Goal: Information Seeking & Learning: Learn about a topic

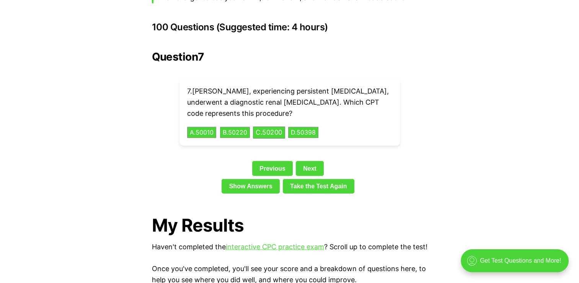
click at [272, 126] on button "C . 50200" at bounding box center [269, 132] width 32 height 12
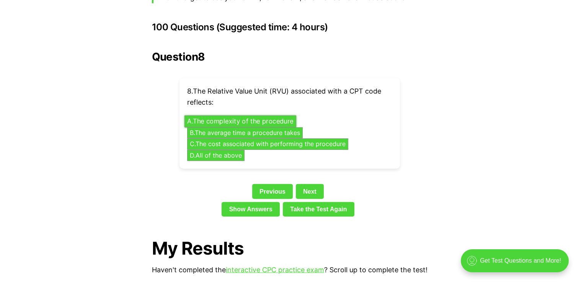
click at [259, 115] on button "A . The complexity of the procedure" at bounding box center [241, 121] width 112 height 12
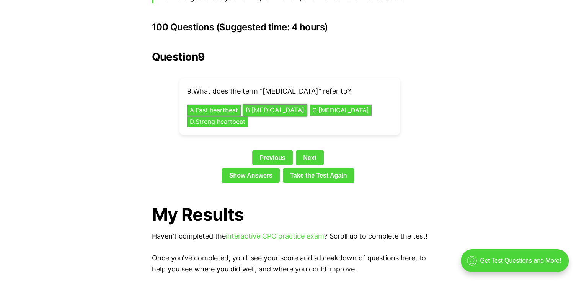
click at [284, 105] on button "B . [MEDICAL_DATA]" at bounding box center [275, 111] width 64 height 12
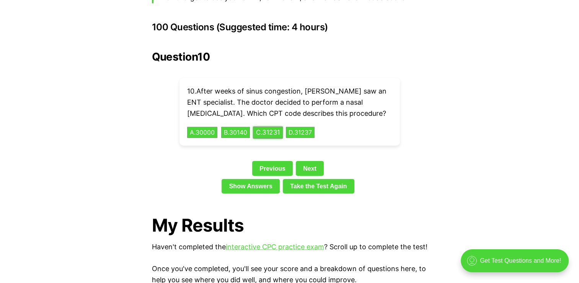
click at [280, 126] on button "C . 31231" at bounding box center [268, 132] width 30 height 12
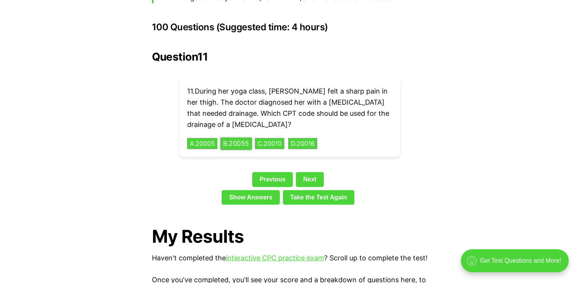
click at [245, 137] on button "B . 20055" at bounding box center [236, 143] width 31 height 12
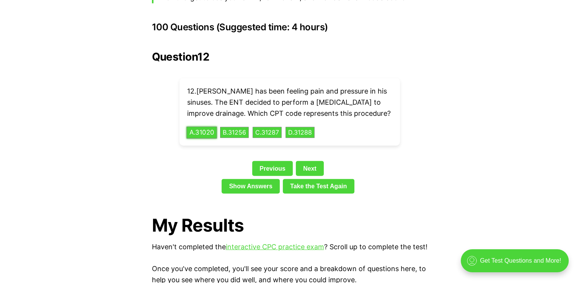
click at [205, 126] on button "A . 31020" at bounding box center [201, 132] width 31 height 12
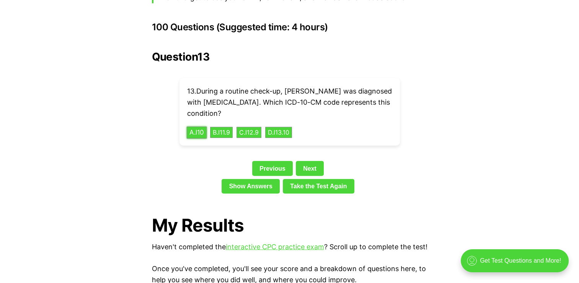
click at [198, 126] on button "A . I10" at bounding box center [196, 132] width 20 height 12
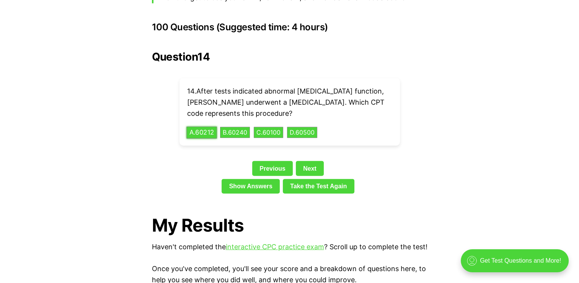
click at [206, 126] on button "A . 60212" at bounding box center [201, 132] width 31 height 12
click at [207, 126] on button "A . K0001" at bounding box center [201, 132] width 31 height 12
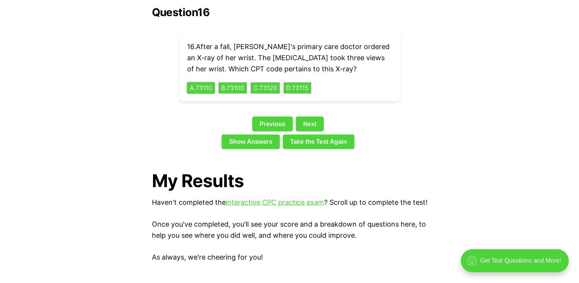
scroll to position [1716, 0]
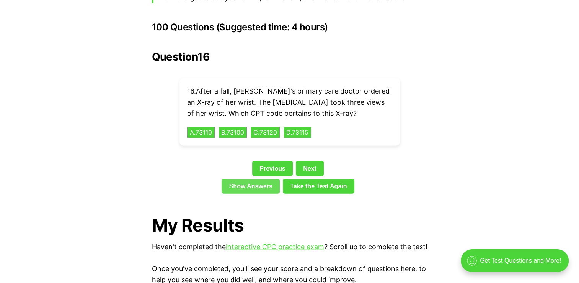
click at [267, 179] on link "Show Answers" at bounding box center [251, 186] width 58 height 15
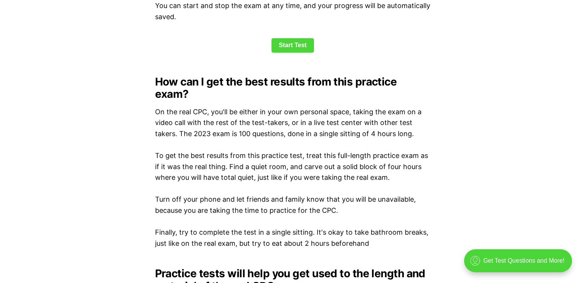
scroll to position [1044, 0]
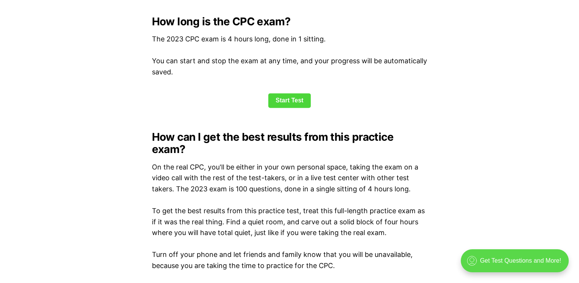
drag, startPoint x: 510, startPoint y: 247, endPoint x: 511, endPoint y: 252, distance: 5.4
click at [510, 247] on div ".cls-1{fill:none;stroke:currentColor;stroke-linecap:round;stroke-linejoin:round…" at bounding box center [516, 264] width 125 height 38
click at [512, 260] on div ".cls-1{fill:none;stroke:currentColor;stroke-linecap:round;stroke-linejoin:round…" at bounding box center [515, 260] width 108 height 23
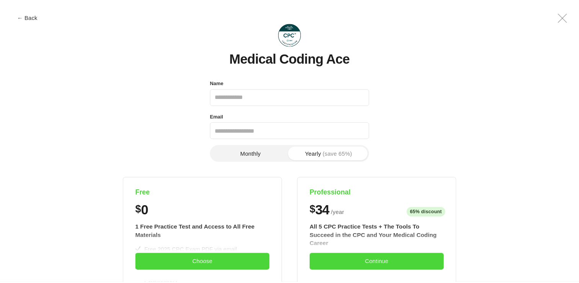
scroll to position [0, 0]
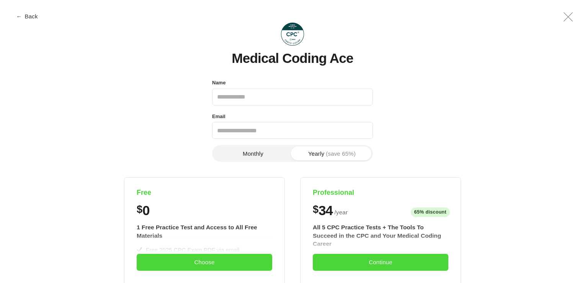
click at [23, 17] on button "← Back" at bounding box center [27, 16] width 31 height 6
